Goal: Transaction & Acquisition: Purchase product/service

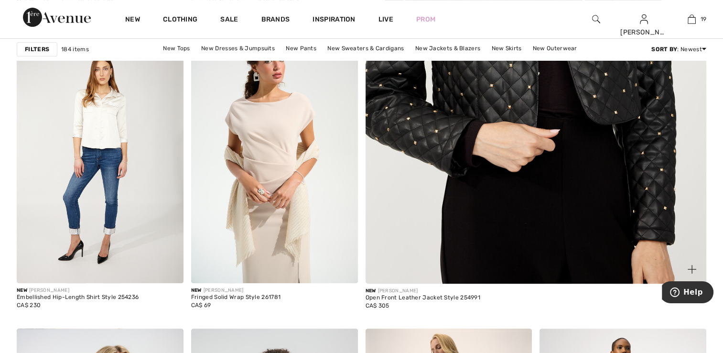
scroll to position [430, 0]
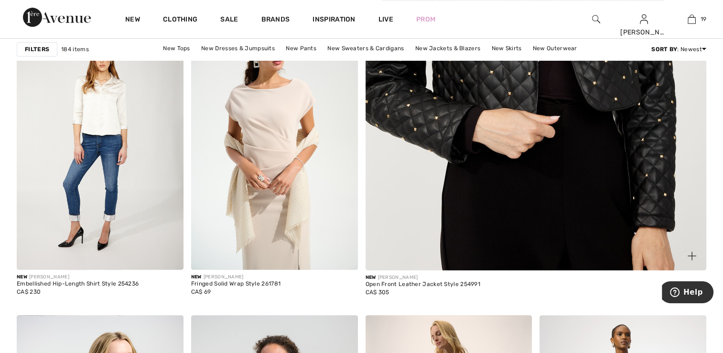
click at [521, 195] on img at bounding box center [535, 30] width 409 height 613
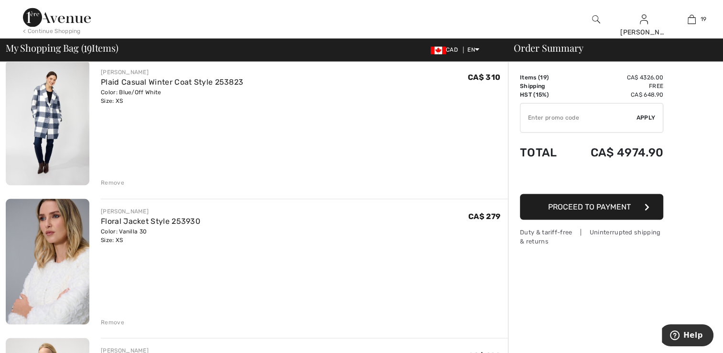
scroll to position [1624, 0]
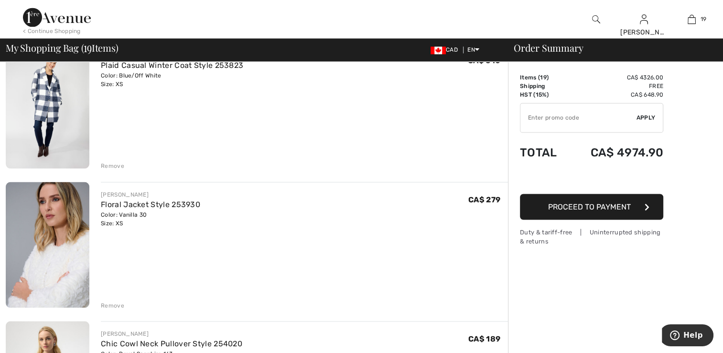
click at [109, 299] on div "Remove" at bounding box center [304, 304] width 407 height 11
click at [110, 305] on div "Remove" at bounding box center [112, 304] width 23 height 9
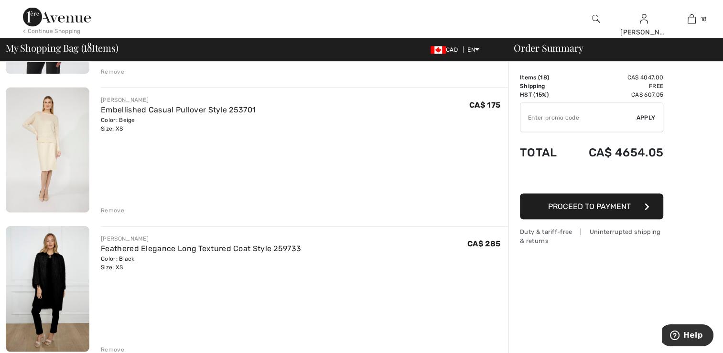
scroll to position [1863, 0]
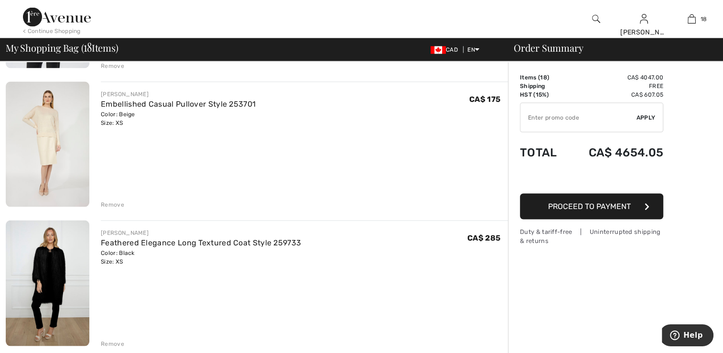
click at [61, 169] on img at bounding box center [48, 145] width 84 height 126
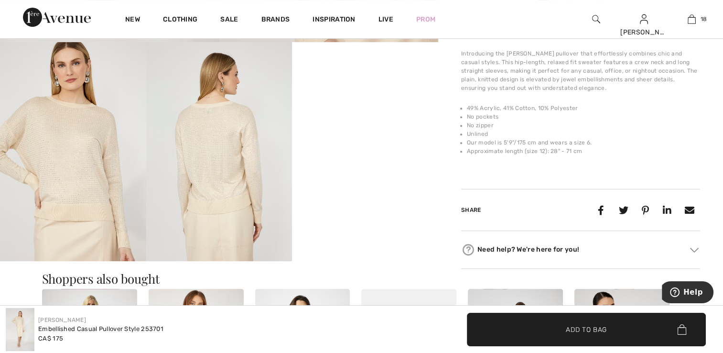
scroll to position [287, 0]
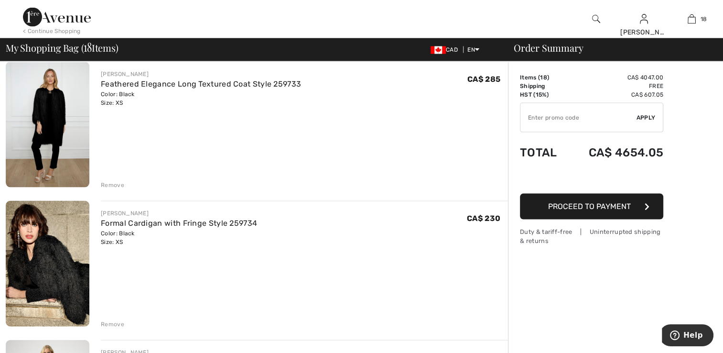
scroll to position [2006, 0]
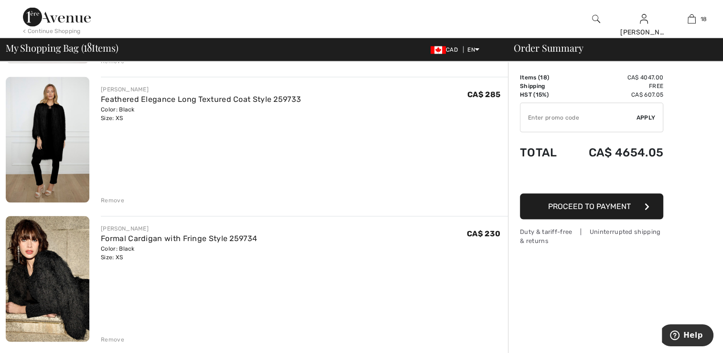
click at [79, 168] on img at bounding box center [48, 140] width 84 height 126
click at [36, 268] on img at bounding box center [48, 279] width 84 height 126
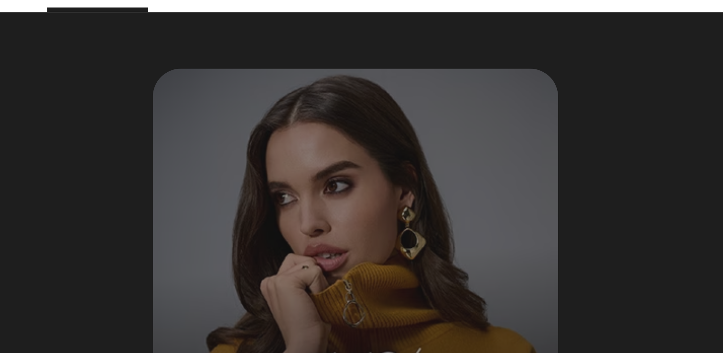
scroll to position [379, 0]
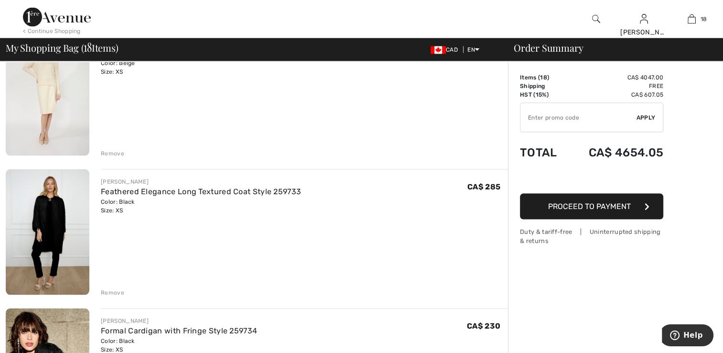
scroll to position [1767, 0]
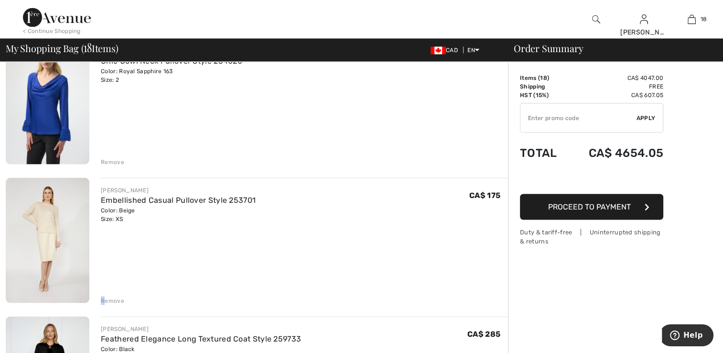
drag, startPoint x: 106, startPoint y: 298, endPoint x: 106, endPoint y: 291, distance: 6.7
click at [106, 292] on div "[PERSON_NAME] Embellished Casual Pullover Style 253701 Color: Beige Size: XS Fi…" at bounding box center [304, 241] width 407 height 128
drag, startPoint x: 106, startPoint y: 291, endPoint x: 128, endPoint y: 293, distance: 22.5
click at [128, 293] on div "[PERSON_NAME] Embellished Casual Pullover Style 253701 Color: Beige Size: XS Fi…" at bounding box center [304, 241] width 407 height 128
click at [109, 297] on div "Remove" at bounding box center [112, 300] width 23 height 9
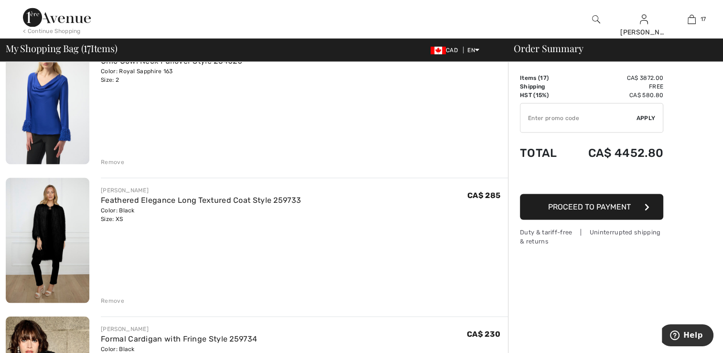
click at [113, 160] on div "Remove" at bounding box center [112, 161] width 23 height 9
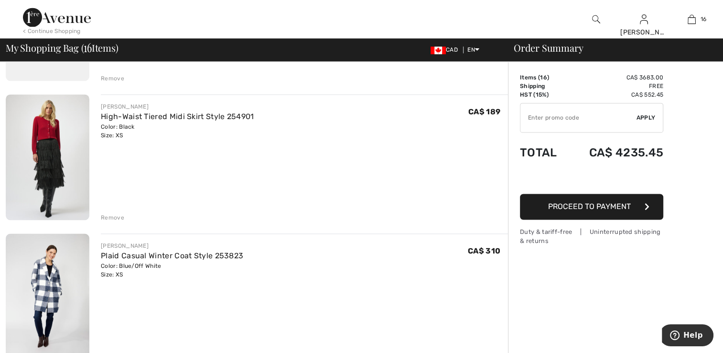
scroll to position [1419, 0]
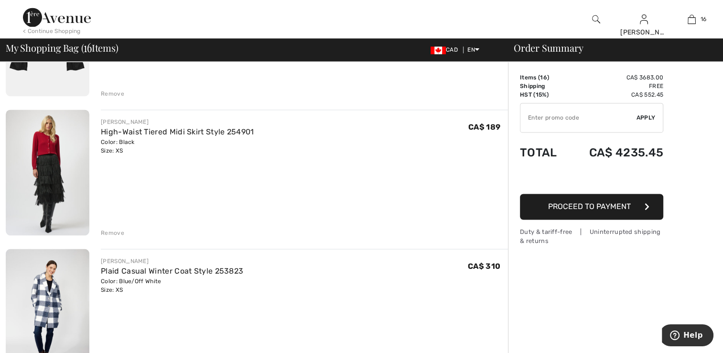
click at [107, 234] on div "Remove" at bounding box center [112, 232] width 23 height 9
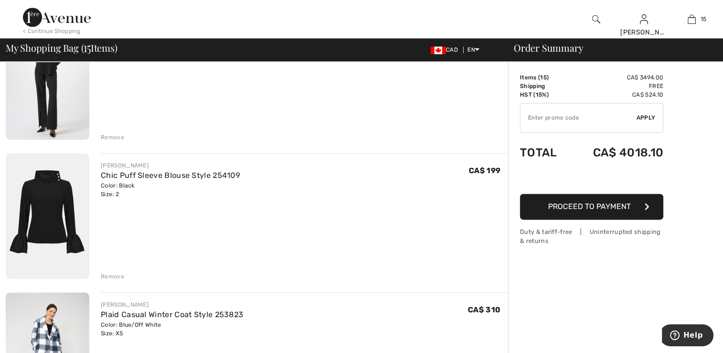
scroll to position [1180, 0]
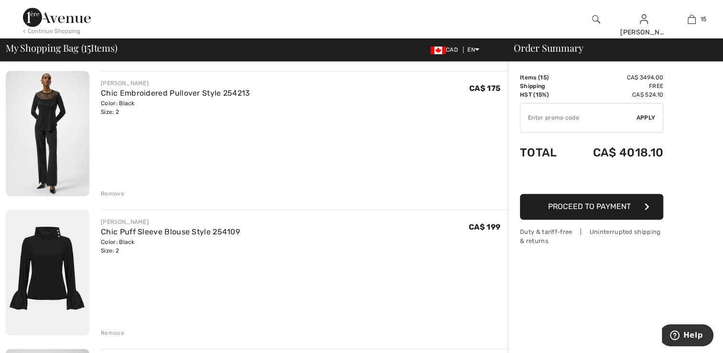
click at [114, 192] on div "Remove" at bounding box center [112, 193] width 23 height 9
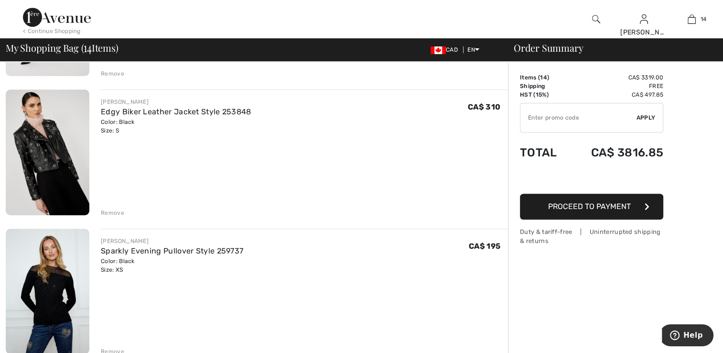
scroll to position [463, 0]
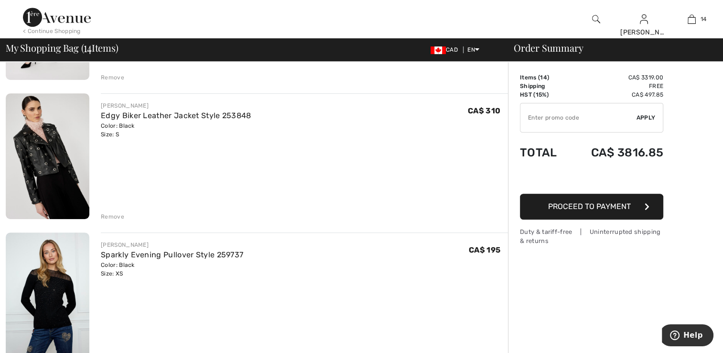
click at [117, 214] on div "Remove" at bounding box center [112, 216] width 23 height 9
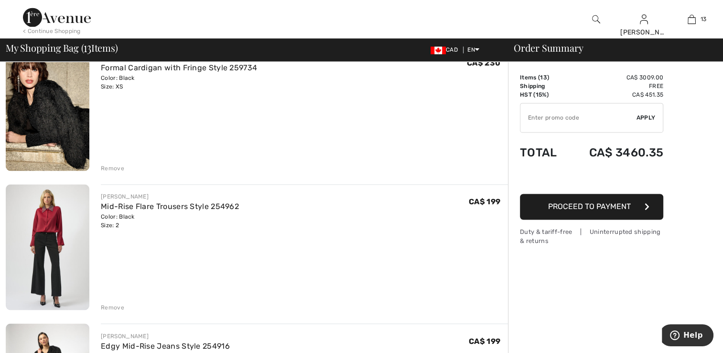
scroll to position [1466, 0]
